Goal: Task Accomplishment & Management: Use online tool/utility

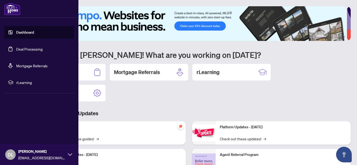
click at [22, 47] on link "Deal Processing" at bounding box center [29, 49] width 26 height 5
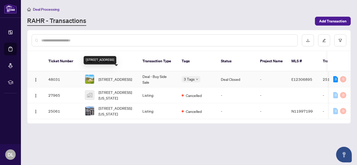
click at [116, 78] on span "[STREET_ADDRESS]" at bounding box center [114, 80] width 33 height 6
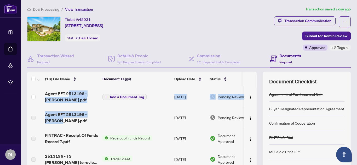
drag, startPoint x: 60, startPoint y: 125, endPoint x: 69, endPoint y: 89, distance: 36.7
click at [69, 89] on td "Agent EFT 2513196 - [PERSON_NAME].pdf" at bounding box center [71, 96] width 57 height 21
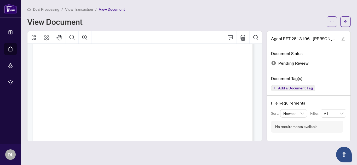
scroll to position [109, 0]
